Goal: Task Accomplishment & Management: Manage account settings

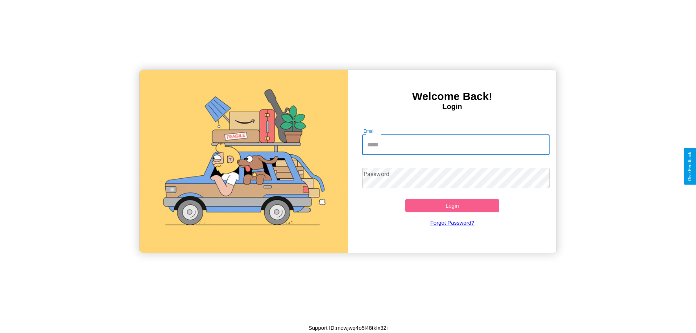
click at [456, 145] on input "Email" at bounding box center [456, 145] width 188 height 20
type input "**********"
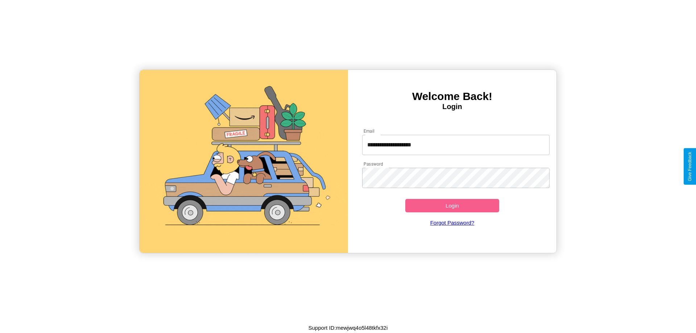
click at [452, 206] on button "Login" at bounding box center [452, 205] width 94 height 13
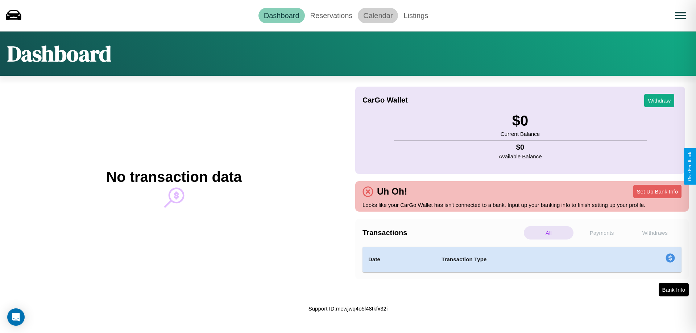
click at [378, 15] on link "Calendar" at bounding box center [378, 15] width 40 height 15
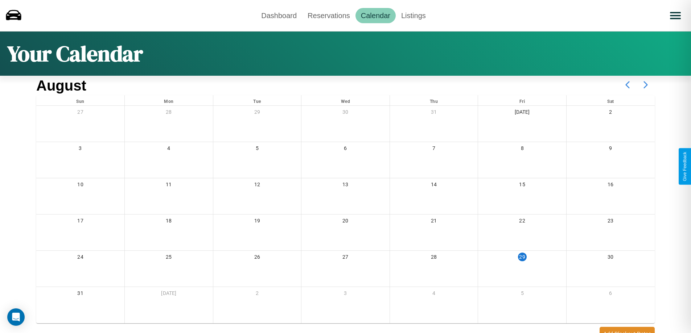
click at [645, 85] on icon at bounding box center [645, 85] width 18 height 18
click at [329, 15] on link "Reservations" at bounding box center [328, 15] width 53 height 15
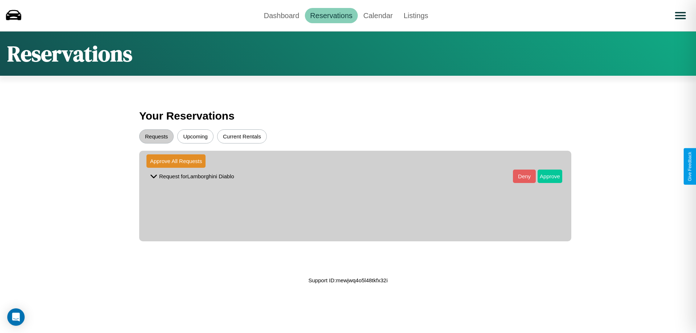
click at [545, 176] on button "Approve" at bounding box center [550, 176] width 25 height 13
